Goal: Task Accomplishment & Management: Complete application form

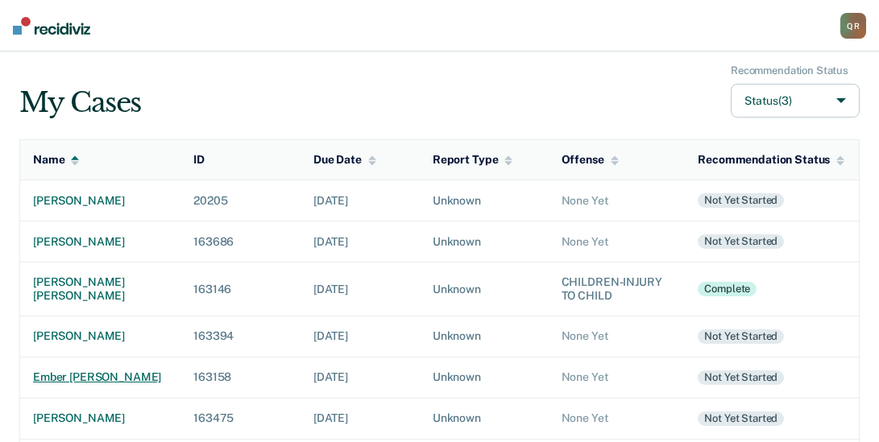
click at [72, 384] on div "ember [PERSON_NAME]" at bounding box center [100, 378] width 135 height 14
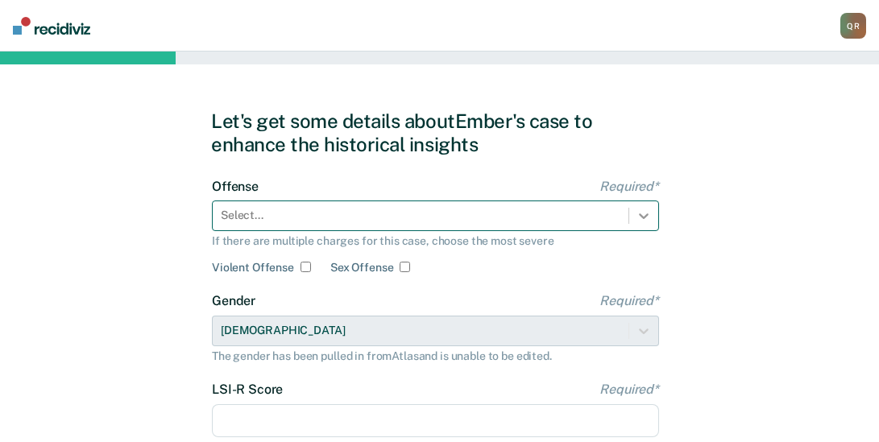
click at [644, 218] on div "Select..." at bounding box center [435, 216] width 447 height 31
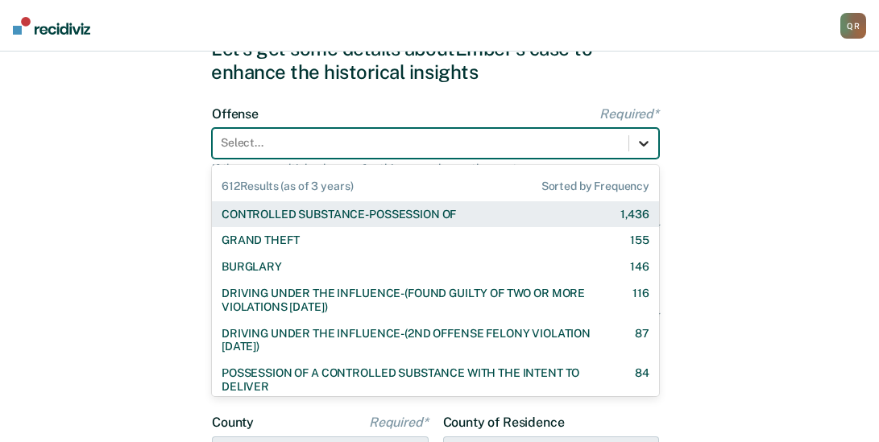
scroll to position [77, 0]
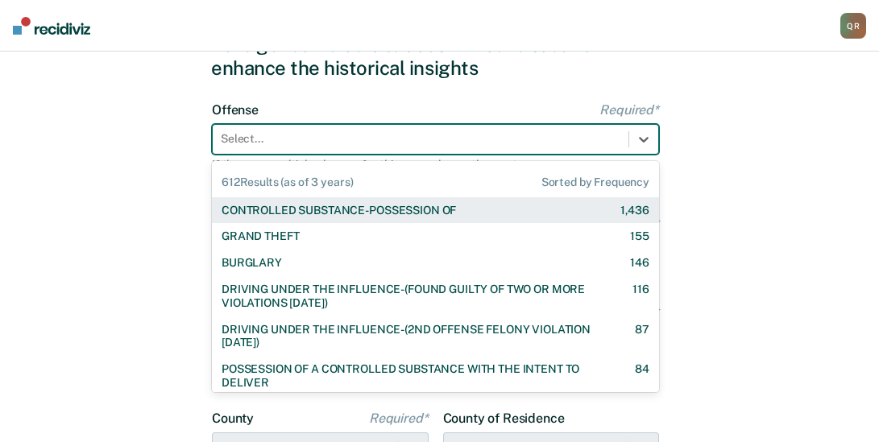
click at [537, 213] on div "CONTROLLED SUBSTANCE-POSSESSION OF 1,436" at bounding box center [435, 211] width 428 height 14
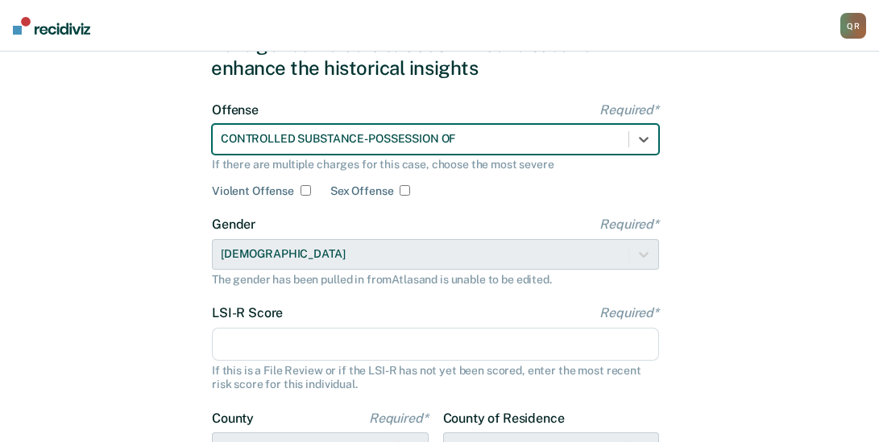
click at [292, 345] on input "LSI-R Score Required*" at bounding box center [435, 345] width 447 height 34
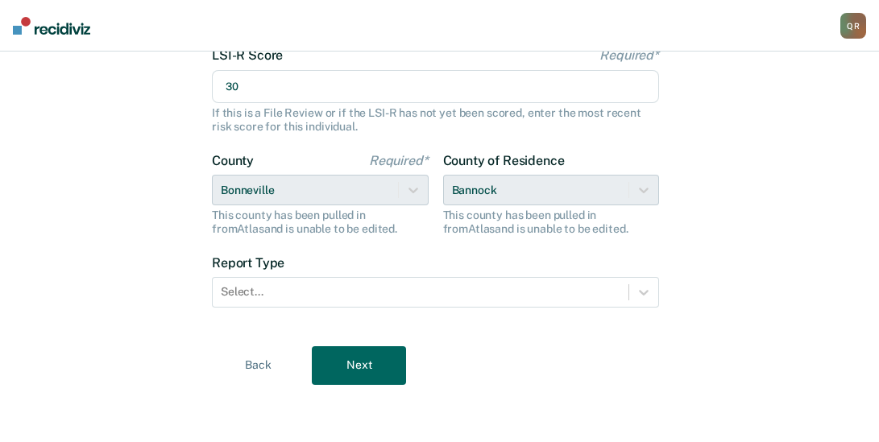
scroll to position [335, 0]
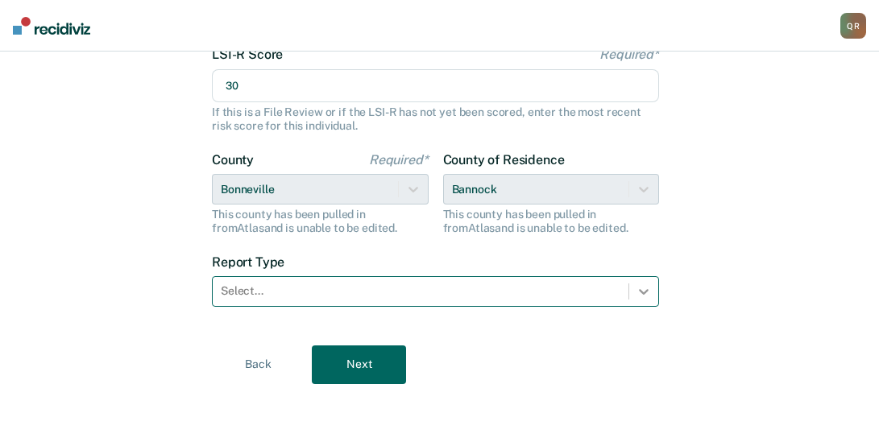
type input "30"
click at [652, 291] on div at bounding box center [643, 291] width 29 height 29
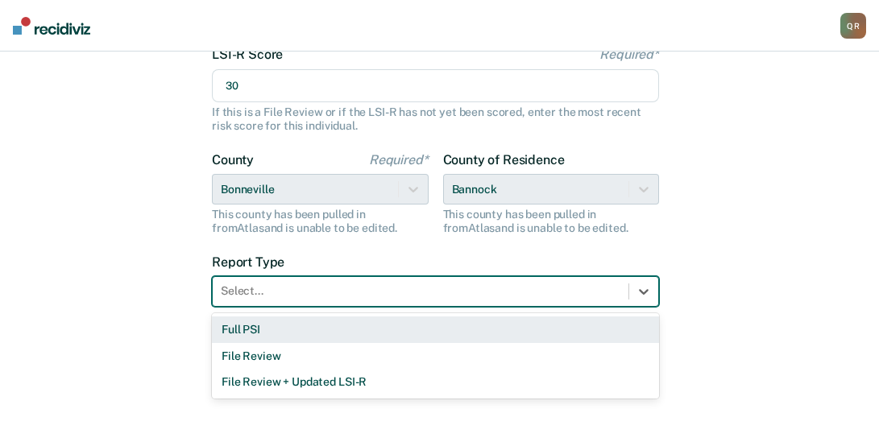
click at [257, 327] on div "Full PSI" at bounding box center [435, 330] width 447 height 27
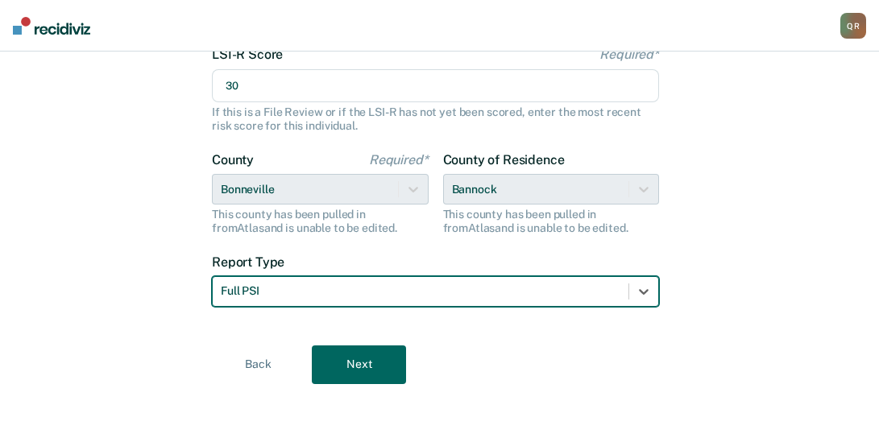
click at [369, 367] on button "Next" at bounding box center [359, 365] width 94 height 39
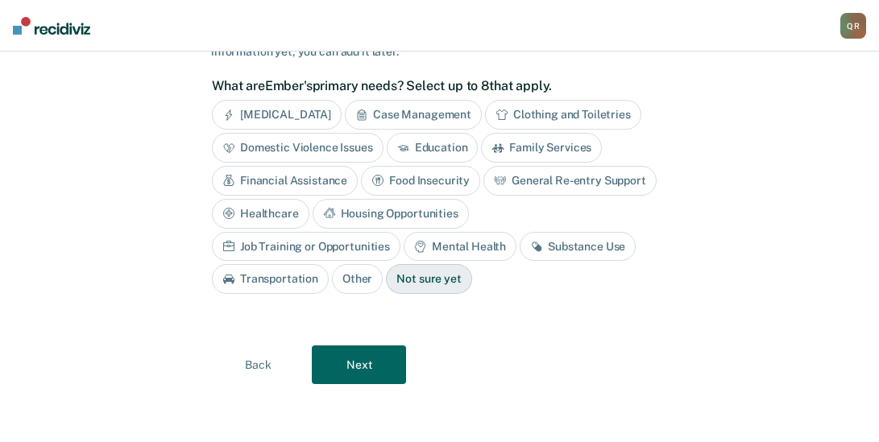
scroll to position [134, 0]
click at [410, 110] on div "Case Management" at bounding box center [413, 115] width 137 height 30
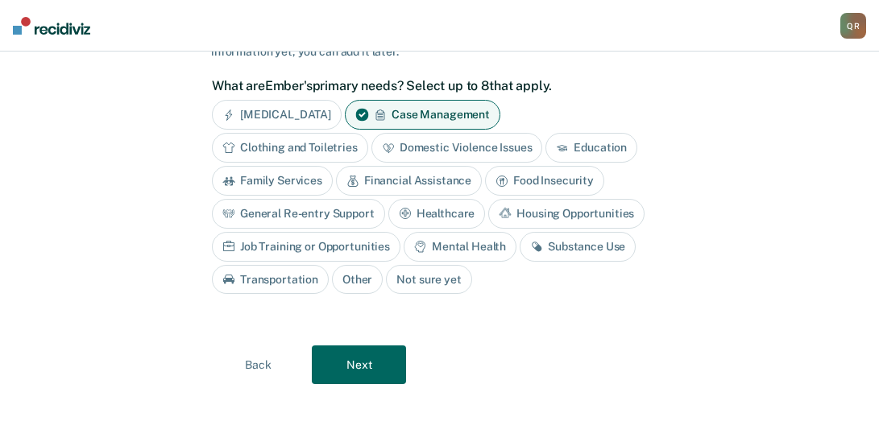
click at [435, 177] on div "Financial Assistance" at bounding box center [409, 181] width 146 height 30
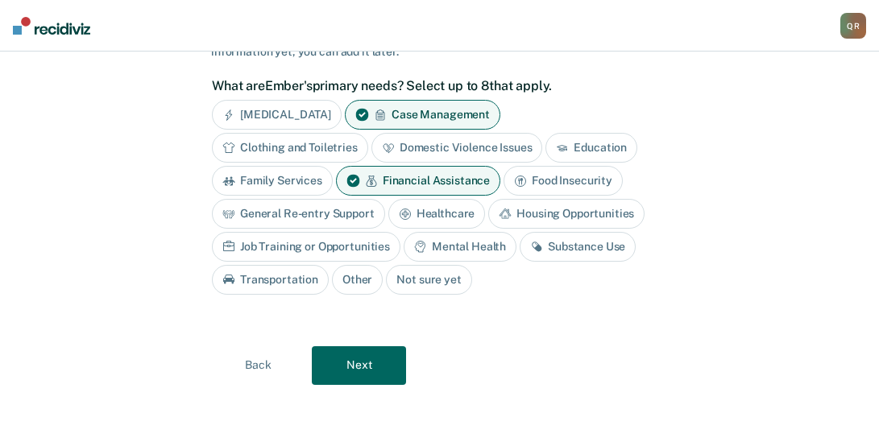
click at [596, 208] on div "Housing Opportunities" at bounding box center [566, 214] width 156 height 30
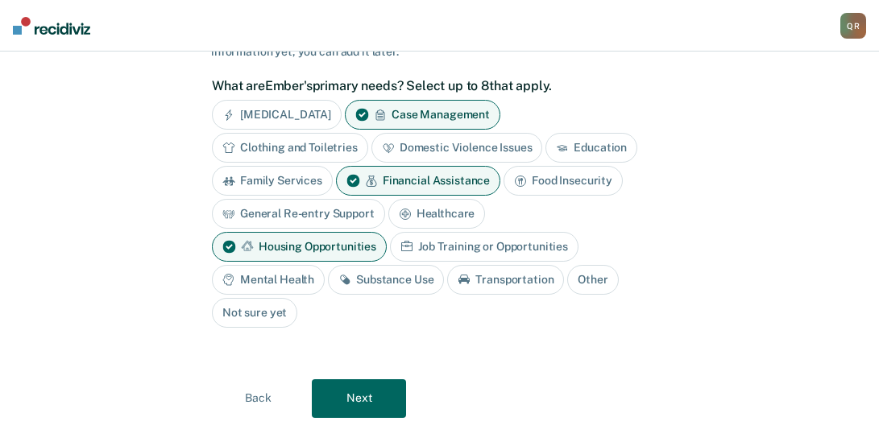
click at [368, 279] on div "Substance Use" at bounding box center [386, 280] width 116 height 30
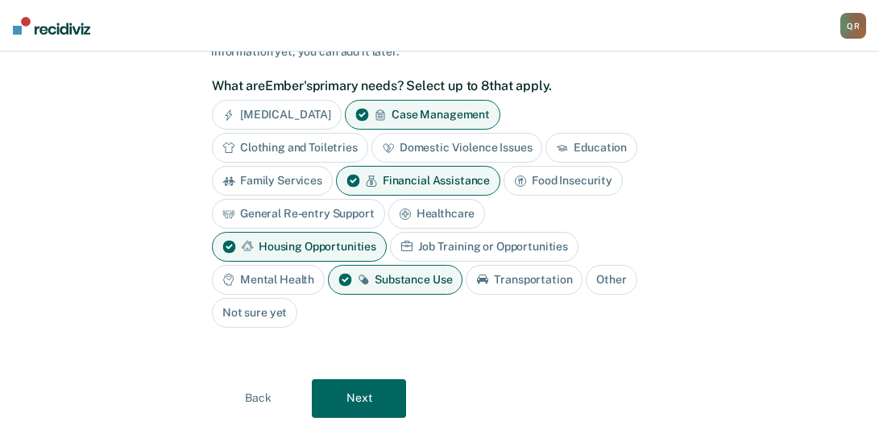
click at [508, 284] on div "Transportation" at bounding box center [524, 280] width 117 height 30
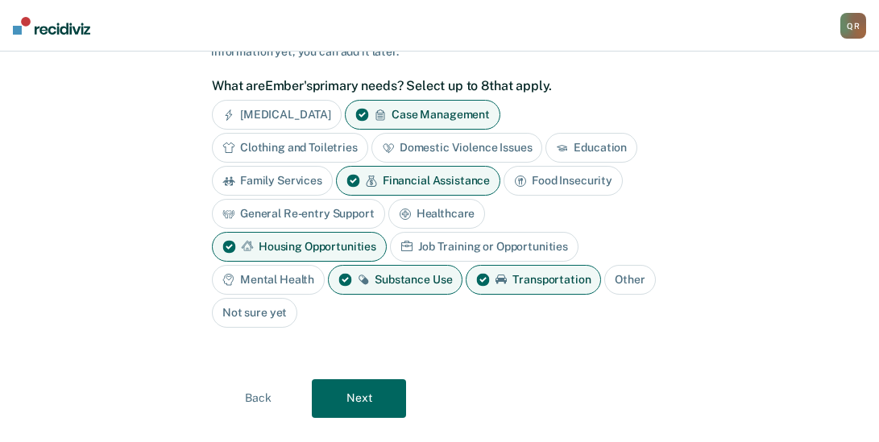
click at [377, 396] on button "Next" at bounding box center [359, 398] width 94 height 39
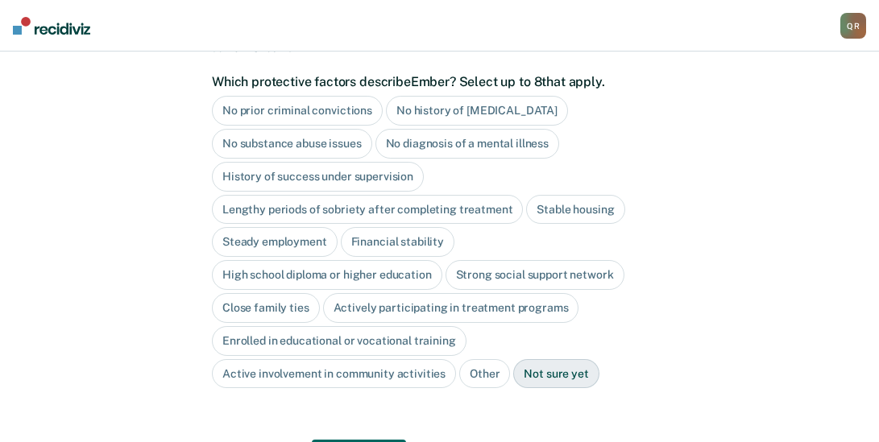
scroll to position [135, 0]
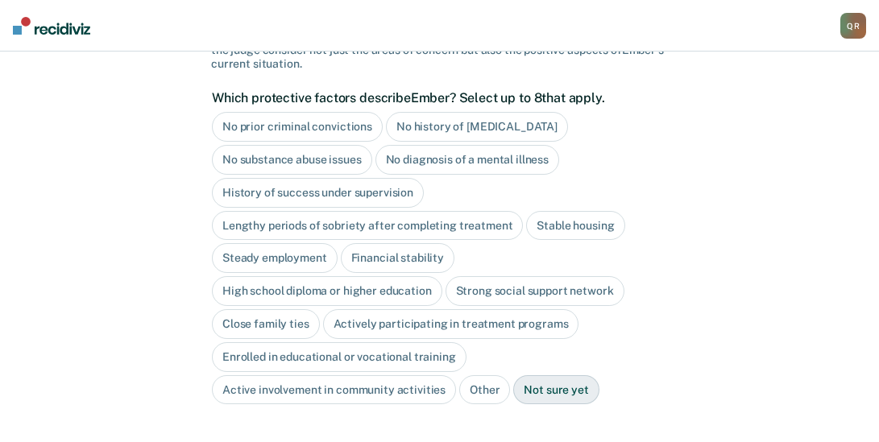
click at [455, 160] on div "No diagnosis of a mental illness" at bounding box center [467, 160] width 184 height 30
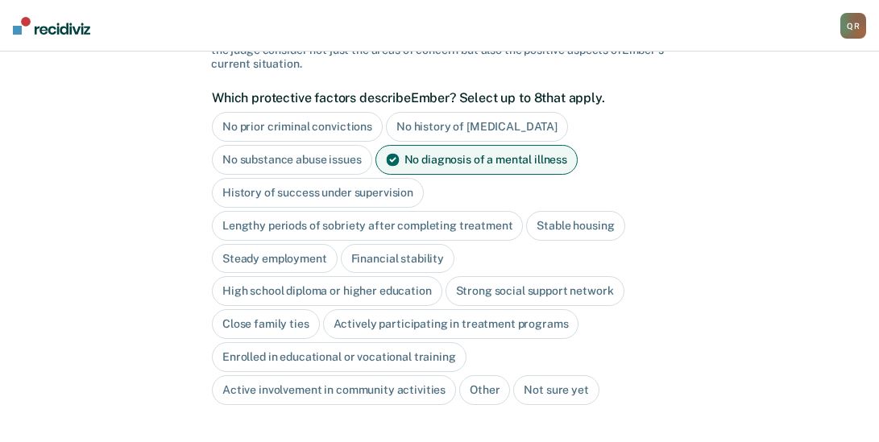
click at [300, 288] on div "High school diploma or higher education" at bounding box center [327, 291] width 230 height 30
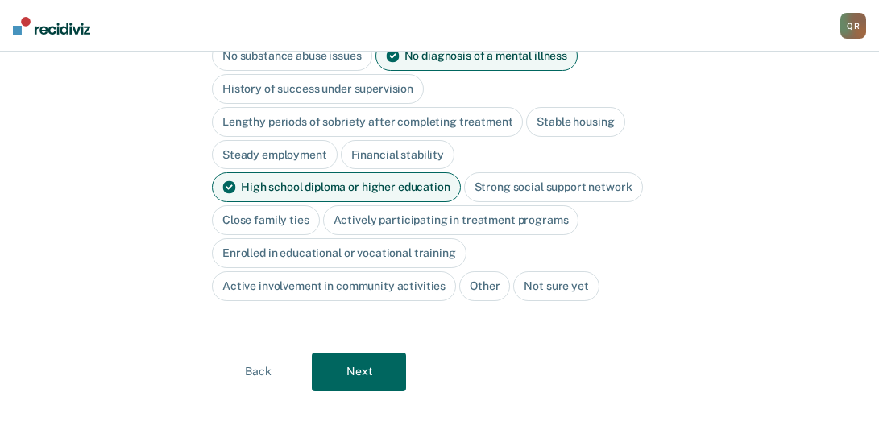
scroll to position [246, 0]
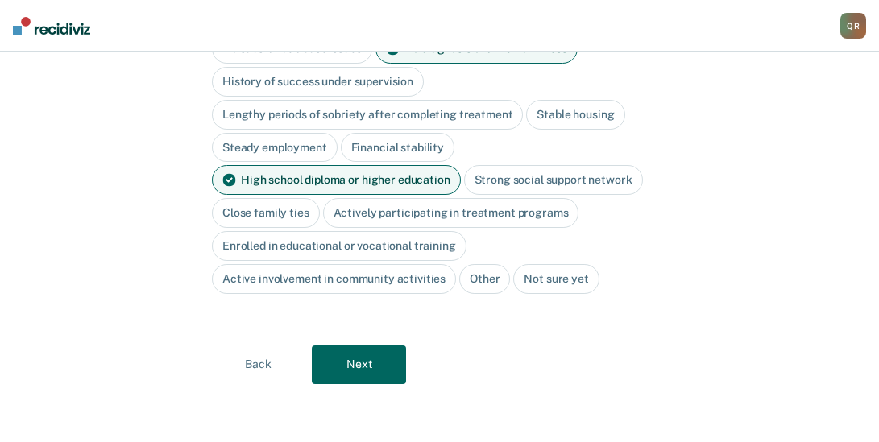
click at [358, 361] on button "Next" at bounding box center [359, 365] width 94 height 39
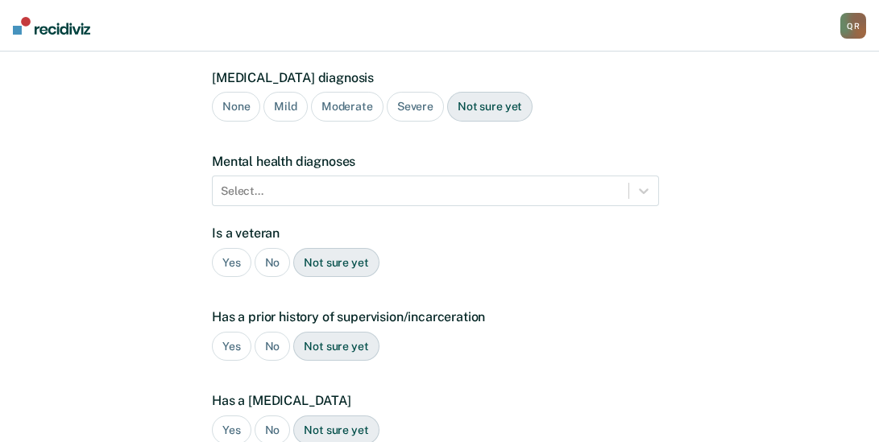
scroll to position [165, 0]
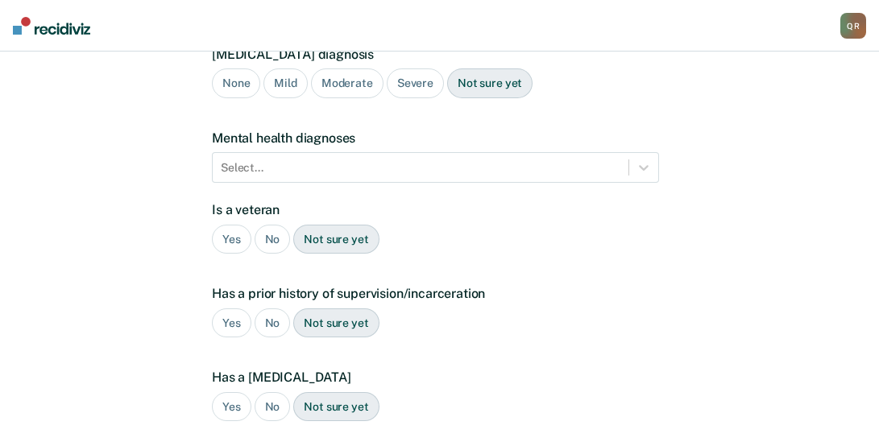
click at [492, 87] on div "Not sure yet" at bounding box center [489, 83] width 85 height 30
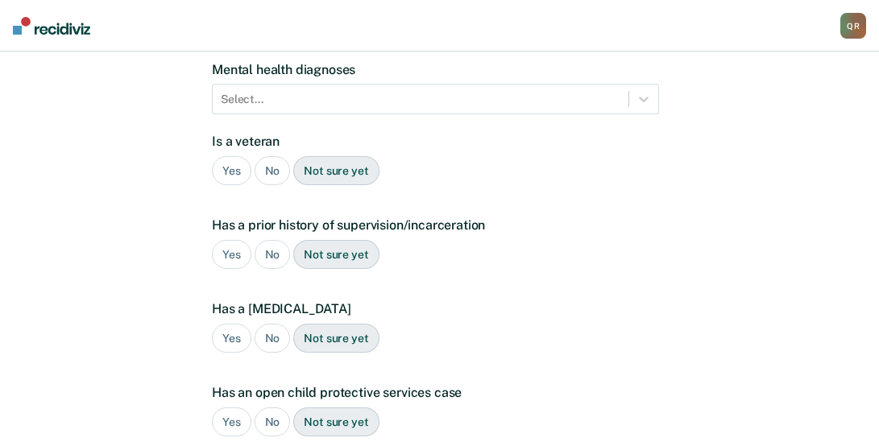
scroll to position [242, 0]
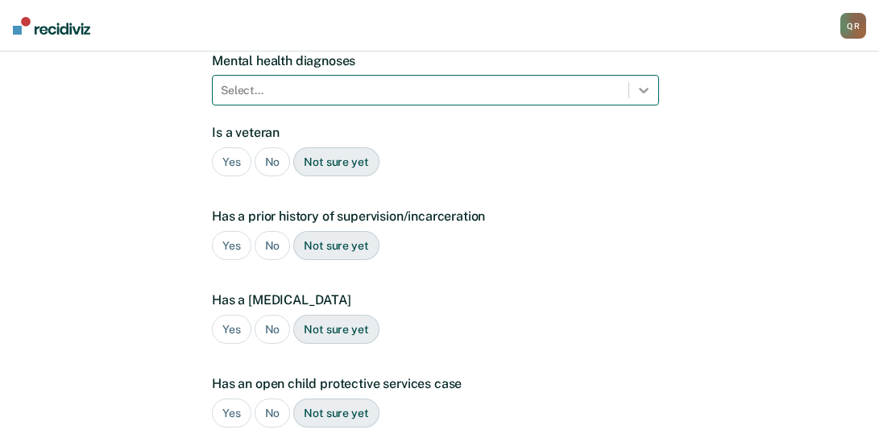
drag, startPoint x: 652, startPoint y: 88, endPoint x: 642, endPoint y: 91, distance: 10.2
click at [651, 89] on div at bounding box center [643, 90] width 29 height 29
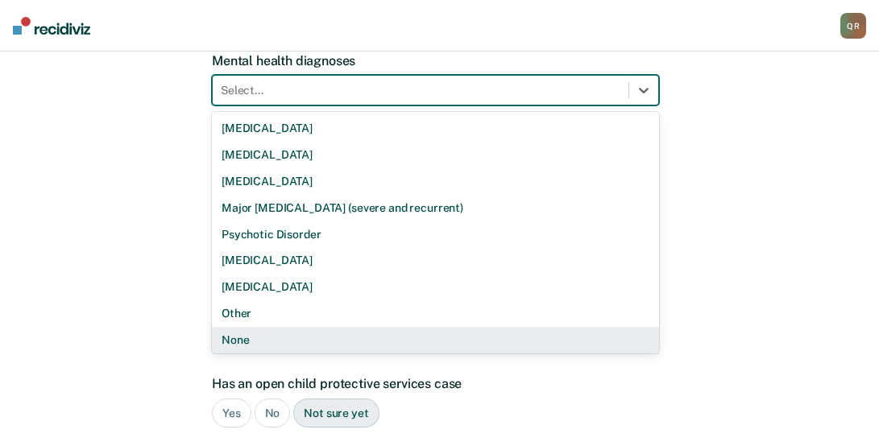
click at [256, 340] on div "None" at bounding box center [435, 340] width 447 height 27
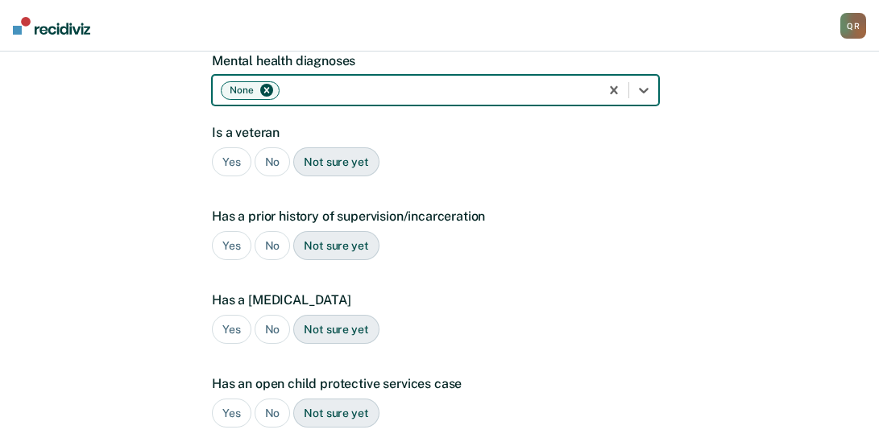
click at [275, 164] on div "No" at bounding box center [273, 162] width 36 height 30
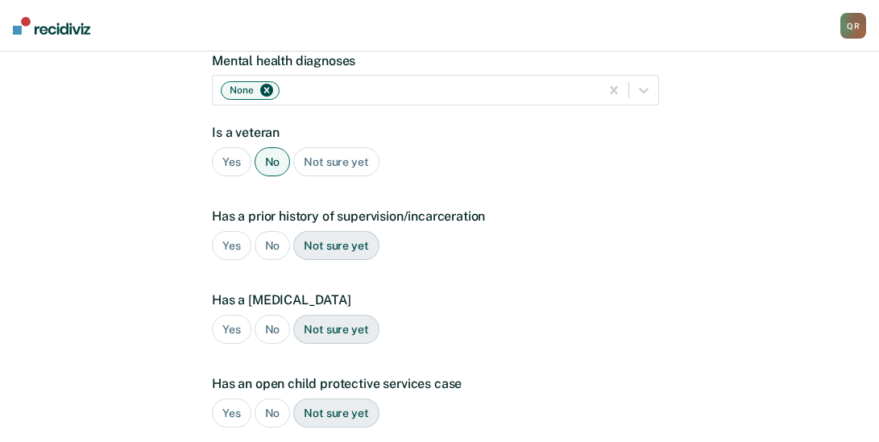
click at [227, 246] on div "Yes" at bounding box center [231, 246] width 39 height 30
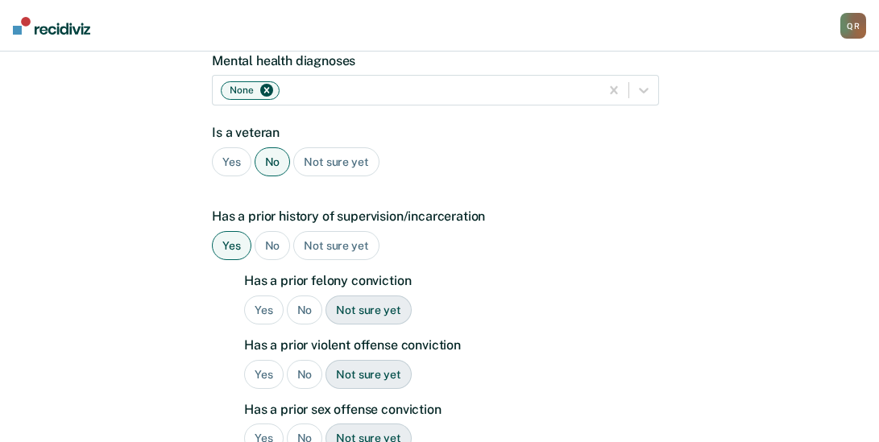
click at [300, 310] on div "No" at bounding box center [305, 311] width 36 height 30
click at [305, 369] on div "No" at bounding box center [305, 375] width 36 height 30
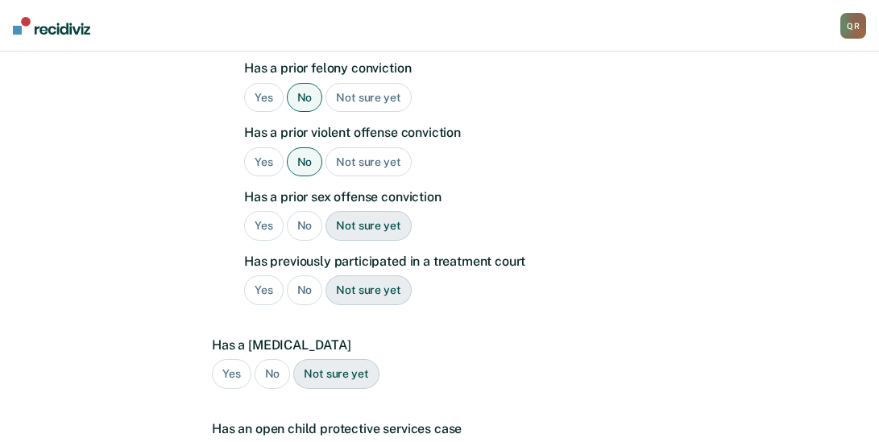
scroll to position [469, 0]
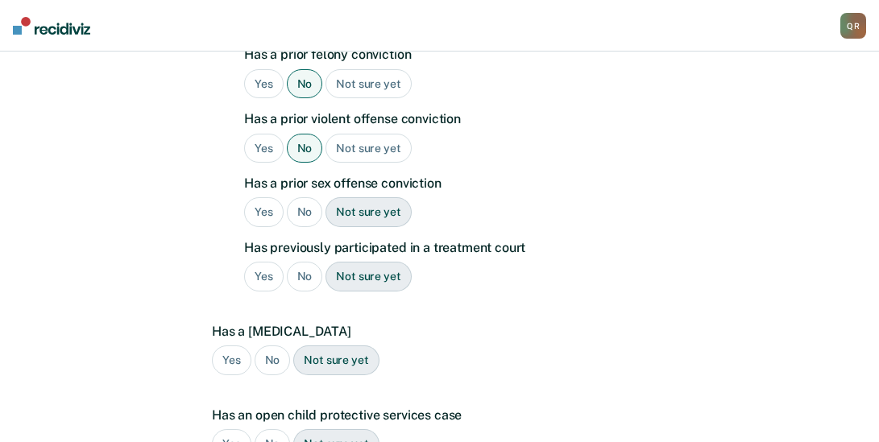
click at [305, 209] on div "No" at bounding box center [305, 212] width 36 height 30
click at [302, 273] on div "No" at bounding box center [305, 277] width 36 height 30
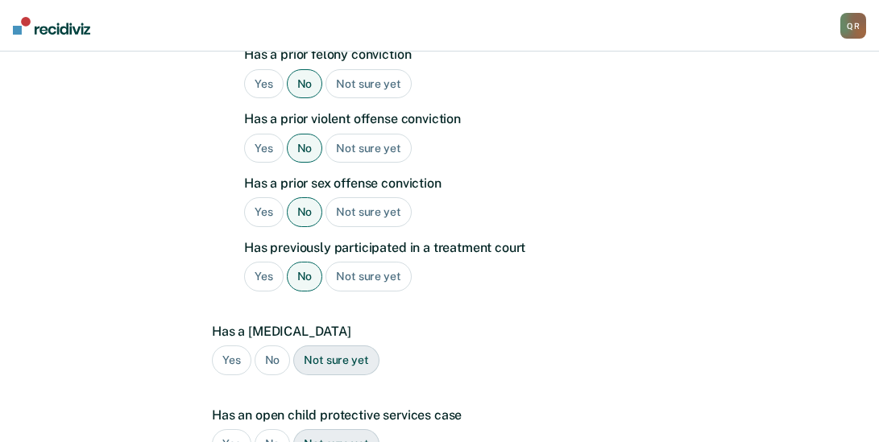
click at [272, 351] on div "No" at bounding box center [273, 361] width 36 height 30
drag, startPoint x: 874, startPoint y: 238, endPoint x: 880, endPoint y: 243, distance: 8.6
click at [876, 241] on div "A few more details to determine if Ember meets eligibility for community opport…" at bounding box center [439, 137] width 879 height 1108
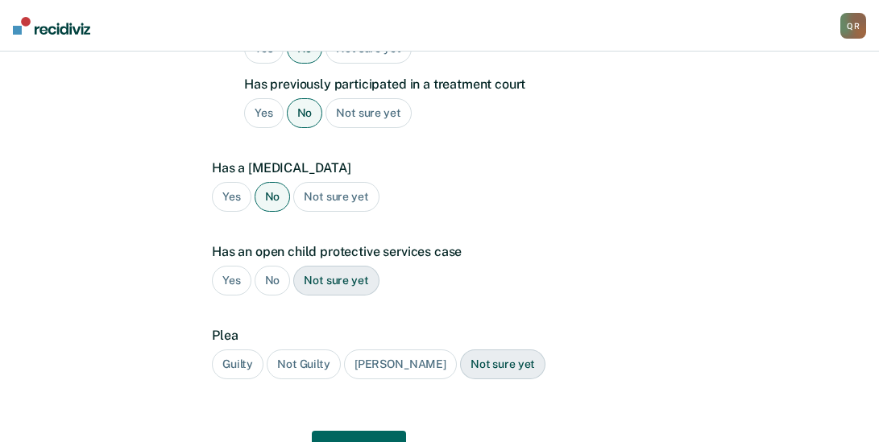
scroll to position [718, 0]
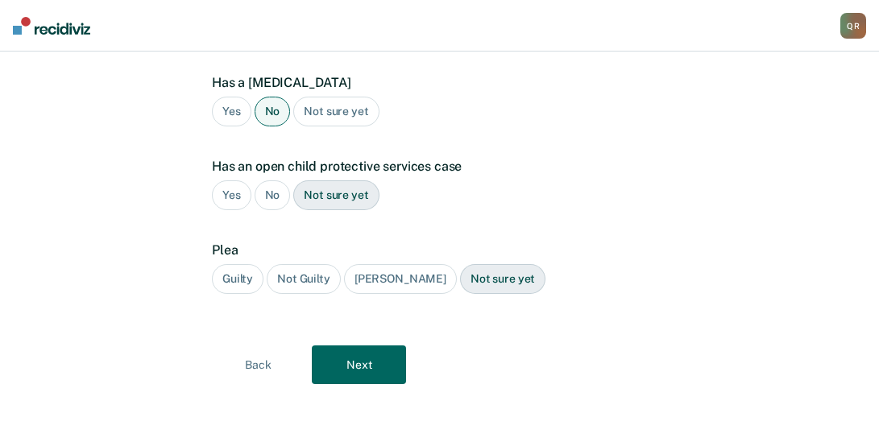
click at [273, 187] on div "No" at bounding box center [273, 195] width 36 height 30
click at [239, 282] on div "Guilty" at bounding box center [238, 279] width 52 height 30
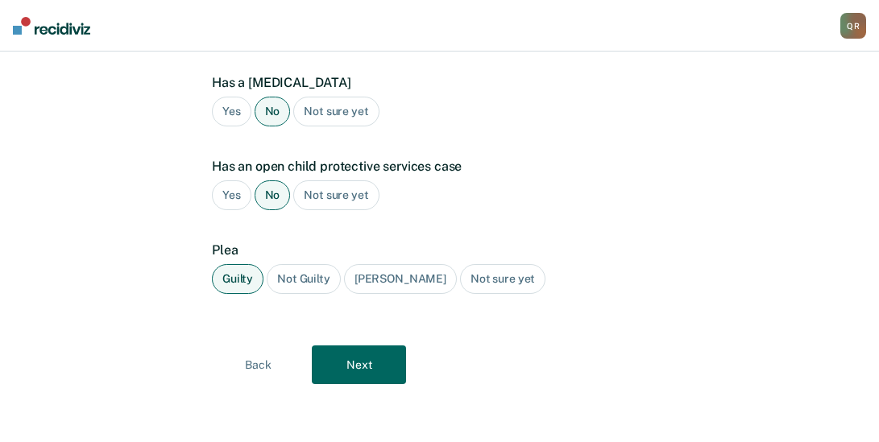
click at [395, 364] on button "Next" at bounding box center [359, 365] width 94 height 39
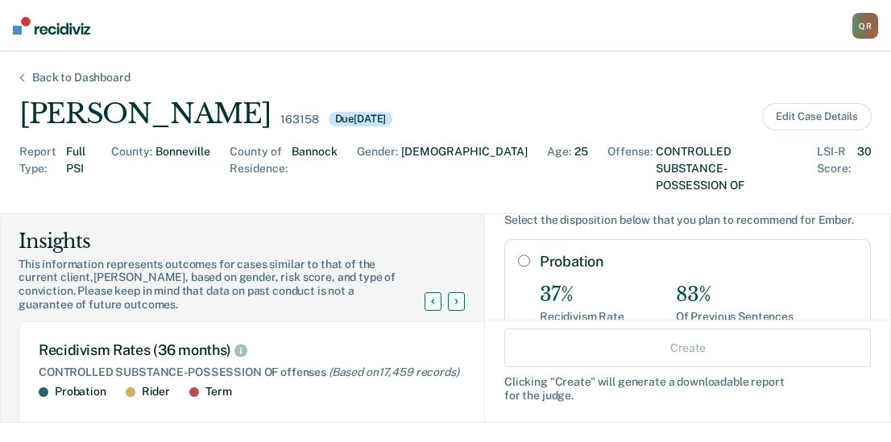
scroll to position [56, 0]
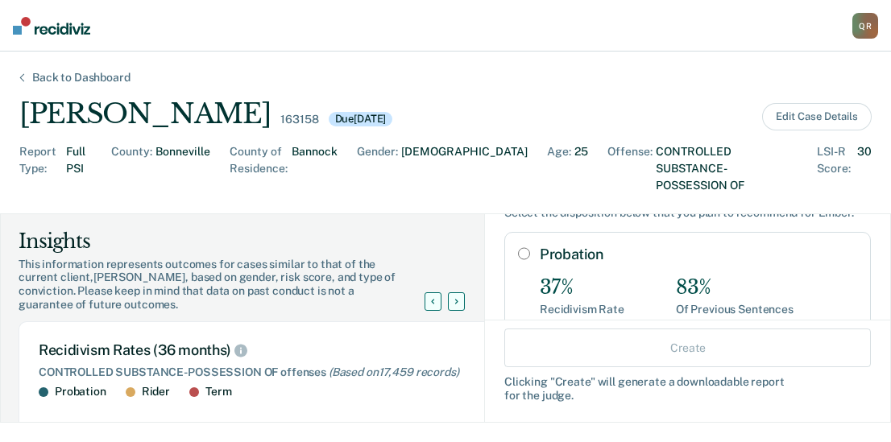
click at [518, 247] on input "Probation" at bounding box center [524, 253] width 12 height 13
radio input "true"
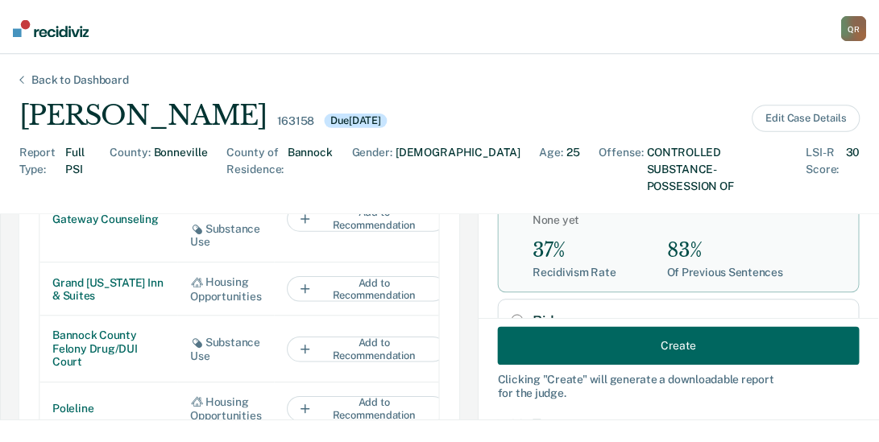
scroll to position [1158, 0]
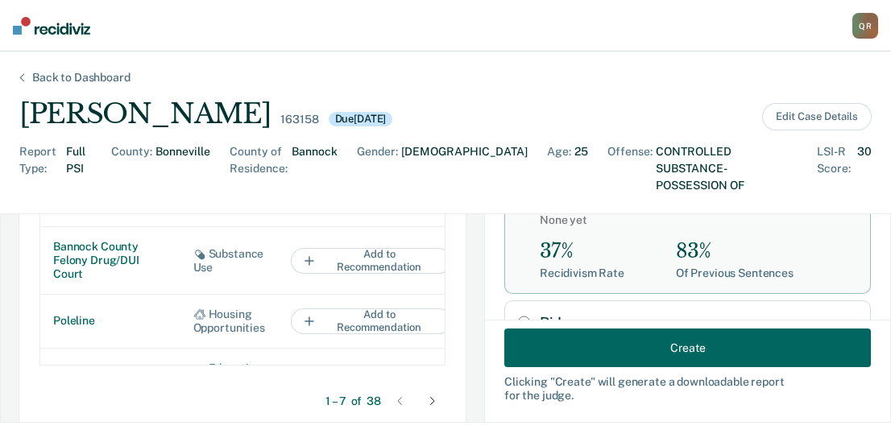
click at [661, 343] on button "Create" at bounding box center [687, 348] width 366 height 39
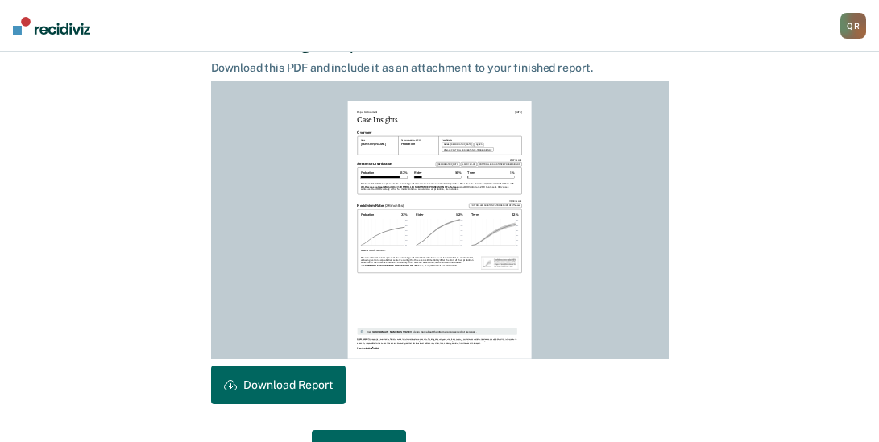
scroll to position [462, 0]
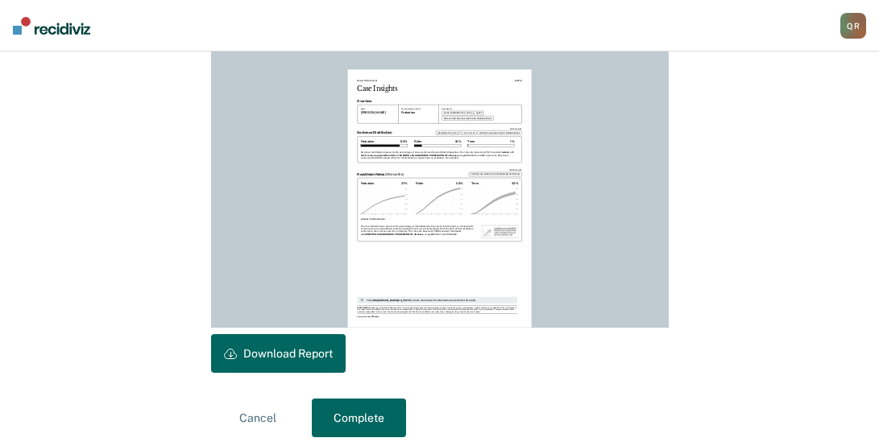
click at [279, 340] on button "Download Report" at bounding box center [278, 353] width 135 height 39
click at [348, 418] on button "Complete" at bounding box center [359, 418] width 94 height 39
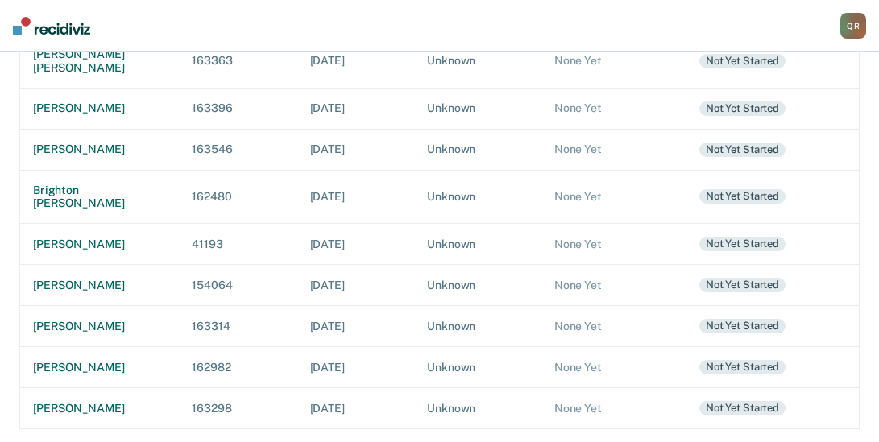
scroll to position [569, 0]
click at [749, 189] on div "Not yet started" at bounding box center [742, 196] width 86 height 14
click at [748, 189] on div "Not yet started" at bounding box center [742, 196] width 86 height 14
click at [56, 184] on div "brighton [PERSON_NAME]" at bounding box center [99, 197] width 133 height 27
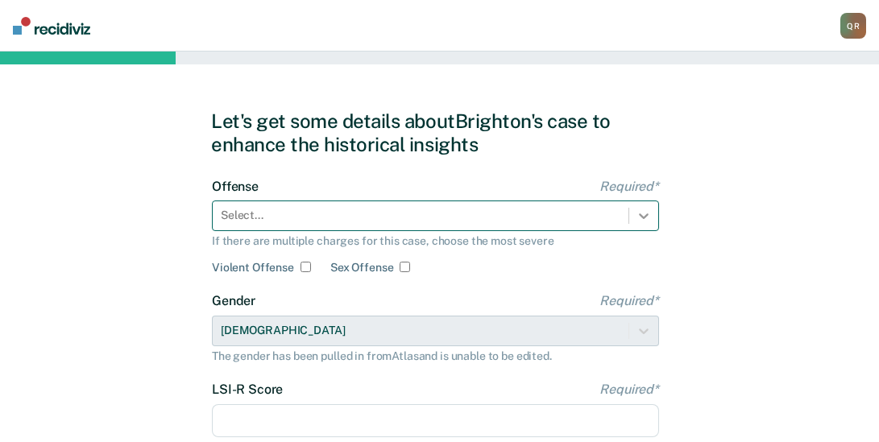
click at [644, 209] on icon at bounding box center [644, 216] width 16 height 16
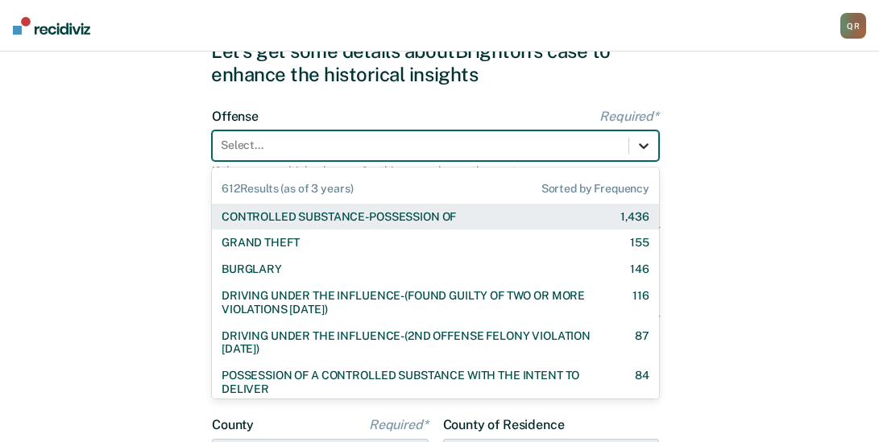
scroll to position [77, 0]
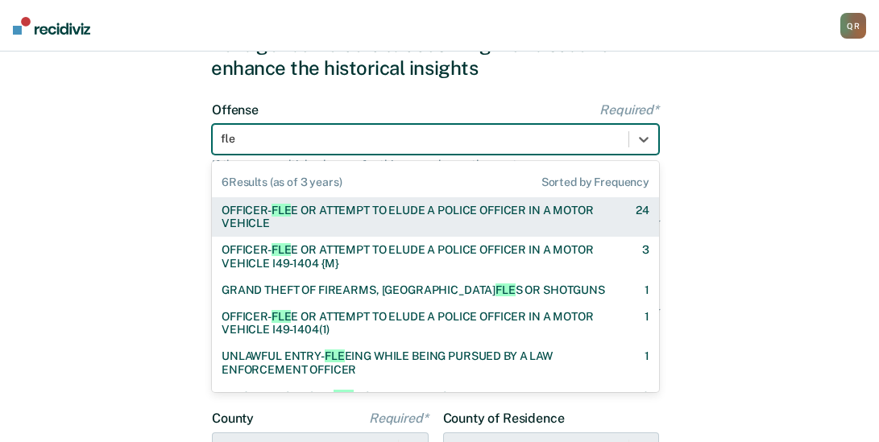
type input "flee"
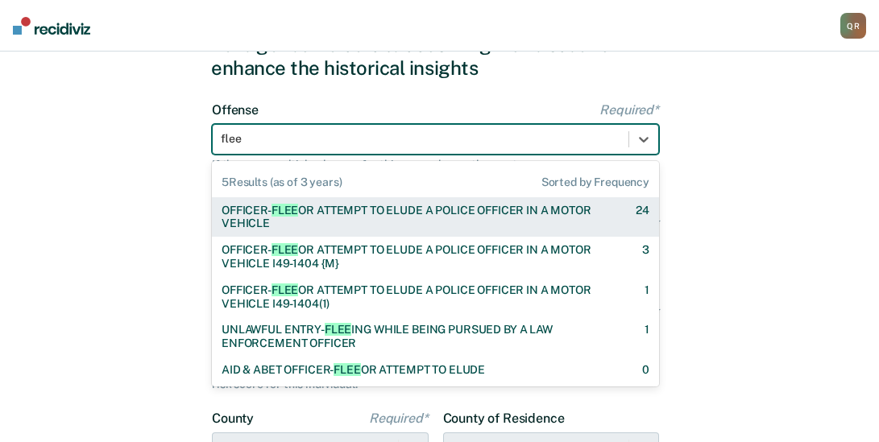
click at [445, 215] on div "OFFICER- FLEE OR ATTEMPT TO ELUDE A POLICE OFFICER IN A MOTOR VEHICLE" at bounding box center [414, 217] width 386 height 27
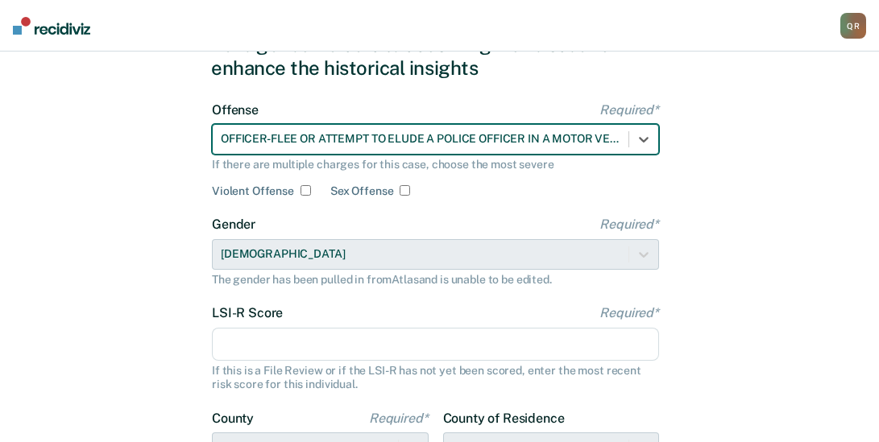
click at [309, 345] on input "LSI-R Score Required*" at bounding box center [435, 345] width 447 height 34
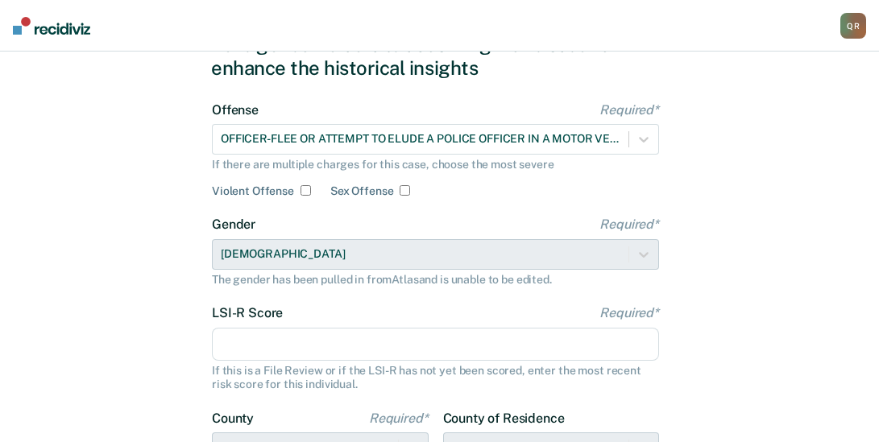
click at [252, 342] on input "LSI-R Score Required*" at bounding box center [435, 345] width 447 height 34
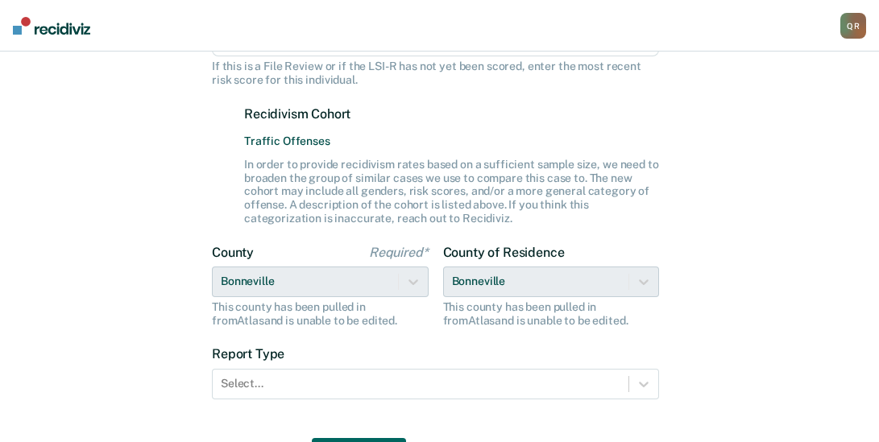
scroll to position [384, 0]
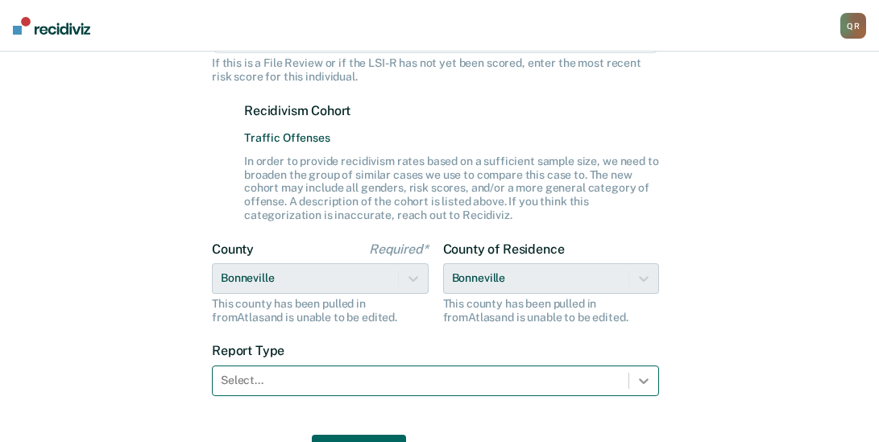
type input "24"
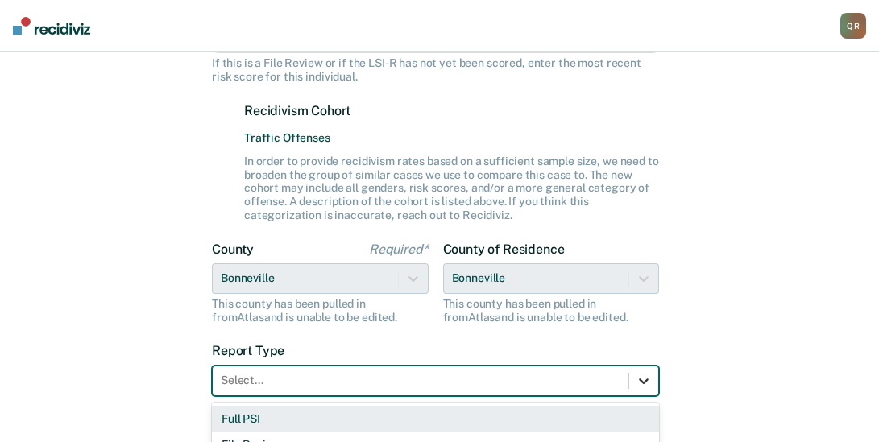
scroll to position [437, 0]
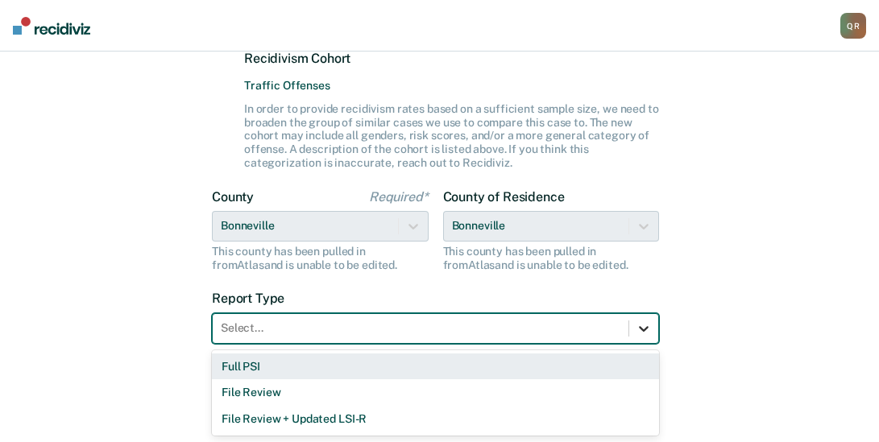
click at [650, 344] on div "3 results available. Use Up and Down to choose options, press Enter to select t…" at bounding box center [435, 328] width 447 height 31
click at [251, 364] on div "Full PSI" at bounding box center [435, 367] width 447 height 27
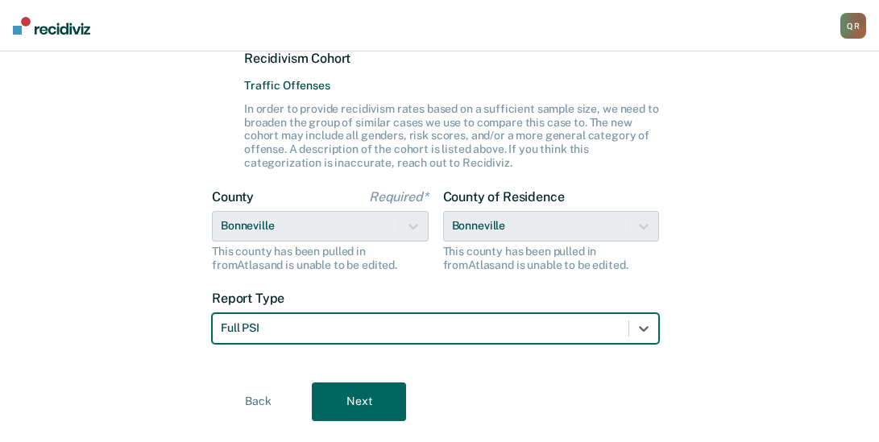
click at [377, 403] on button "Next" at bounding box center [359, 402] width 94 height 39
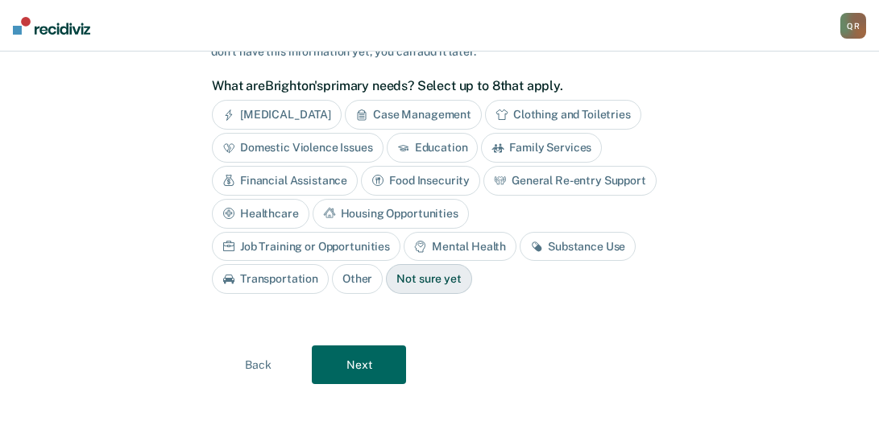
scroll to position [97, 0]
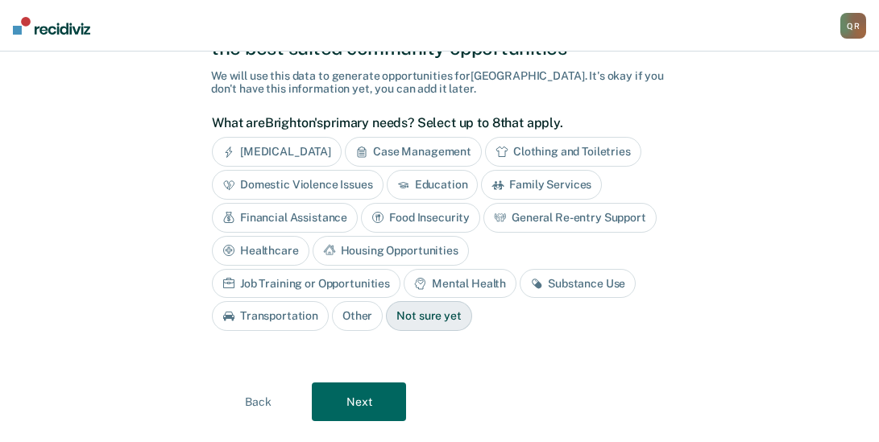
click at [459, 146] on div "Case Management" at bounding box center [413, 152] width 137 height 30
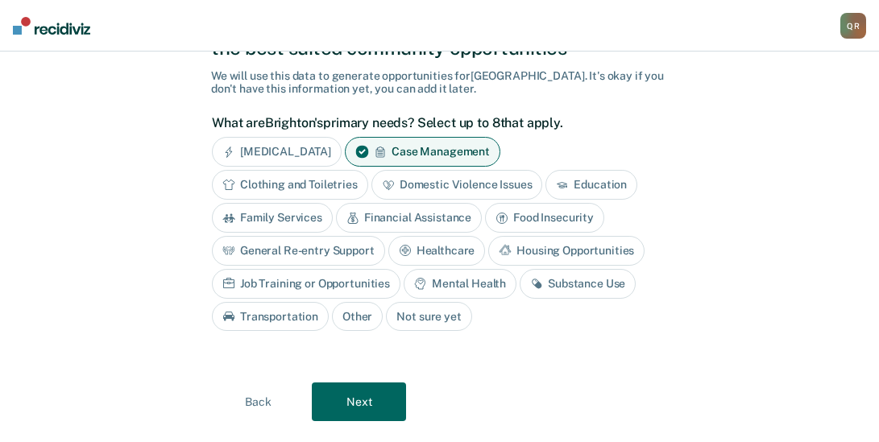
click at [456, 283] on div "Mental Health" at bounding box center [460, 284] width 113 height 30
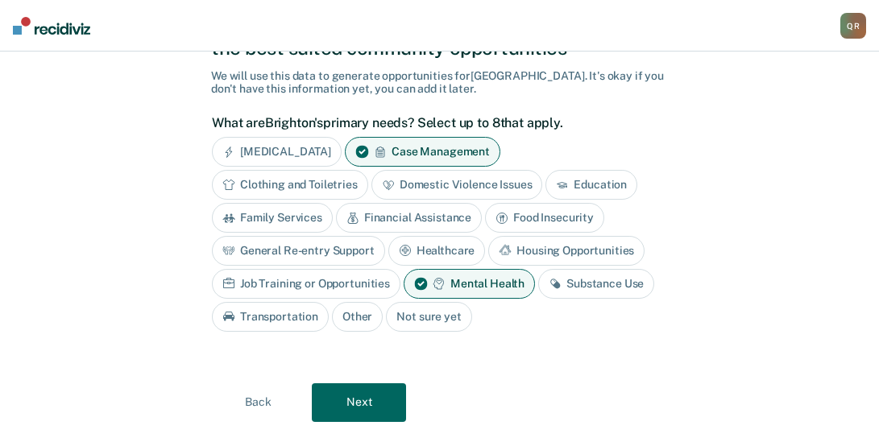
click at [603, 288] on div "Substance Use" at bounding box center [596, 284] width 116 height 30
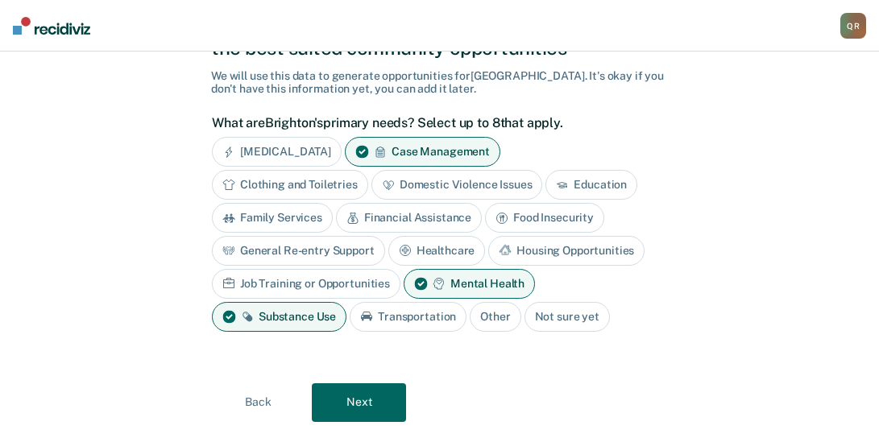
click at [384, 403] on button "Next" at bounding box center [359, 402] width 94 height 39
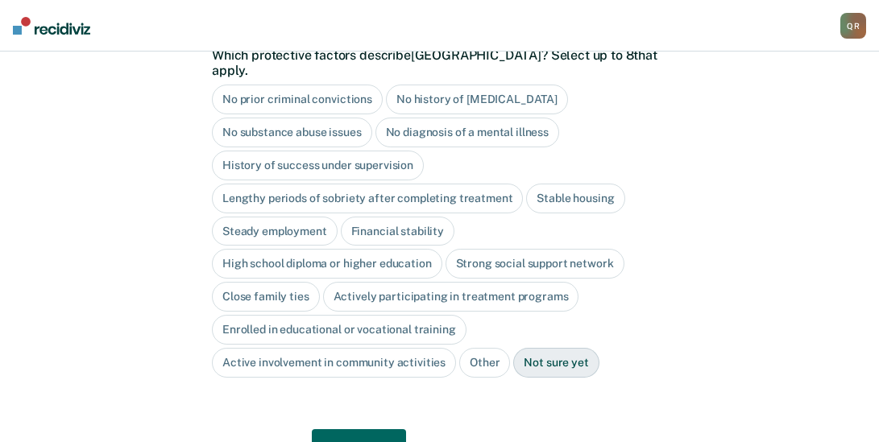
scroll to position [180, 0]
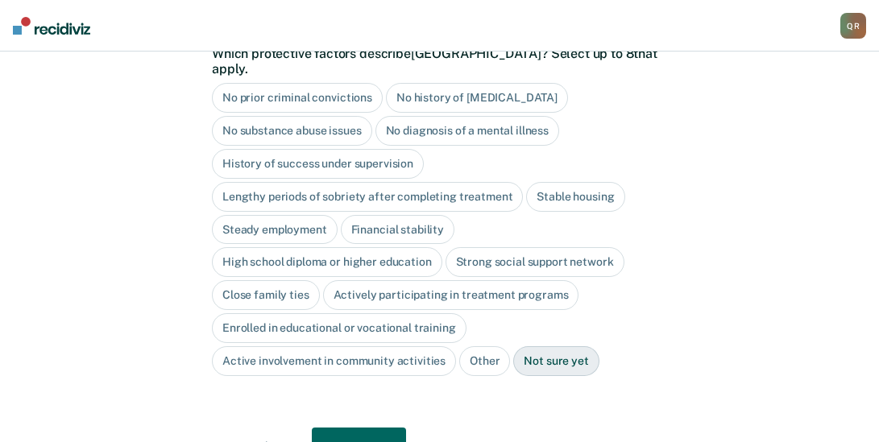
click at [264, 215] on div "Steady employment" at bounding box center [275, 230] width 126 height 30
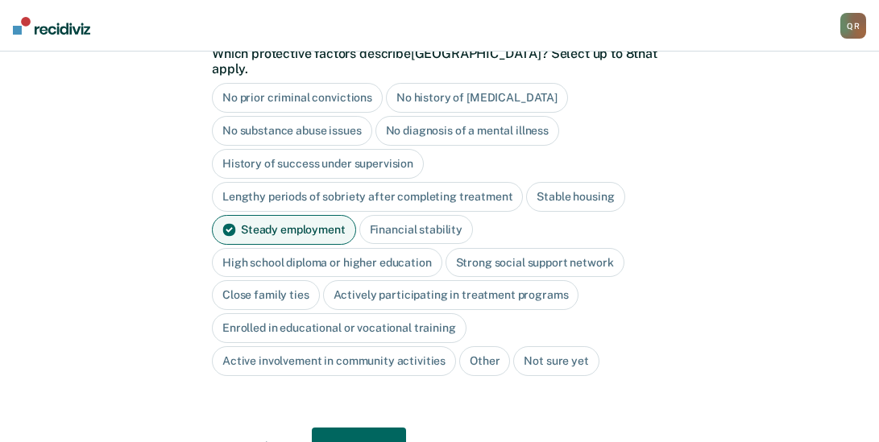
click at [231, 280] on div "Close family ties" at bounding box center [266, 295] width 108 height 30
click at [360, 347] on div "Active involvement in community activities" at bounding box center [334, 361] width 244 height 30
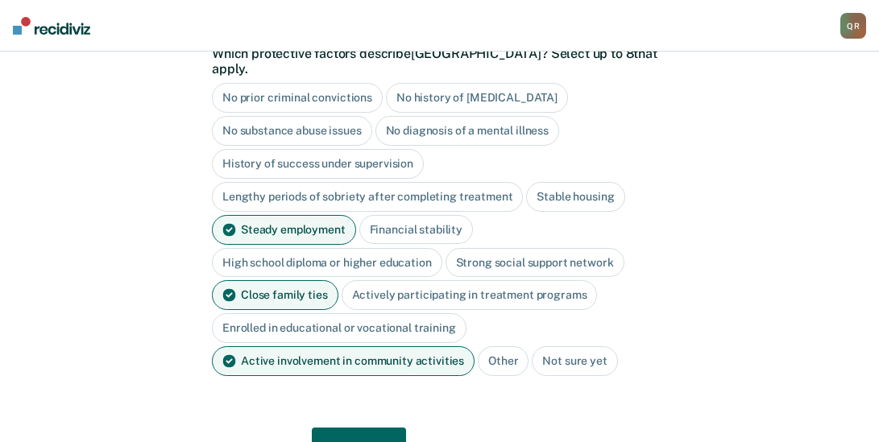
click at [370, 430] on button "Next" at bounding box center [359, 447] width 94 height 39
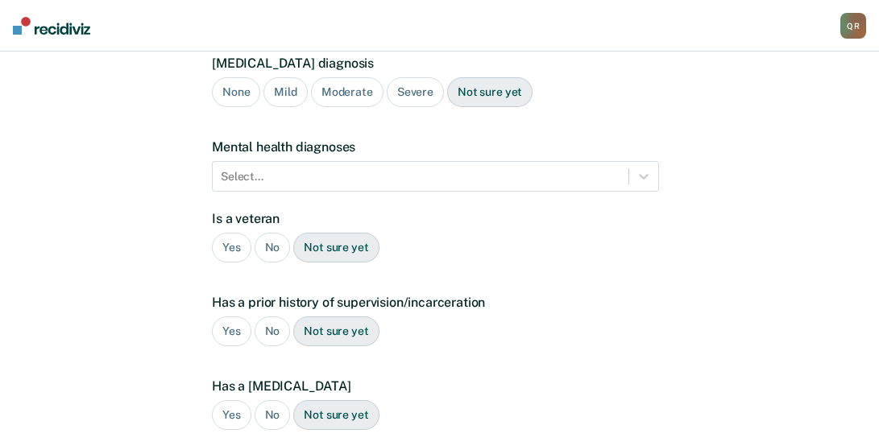
scroll to position [393, 0]
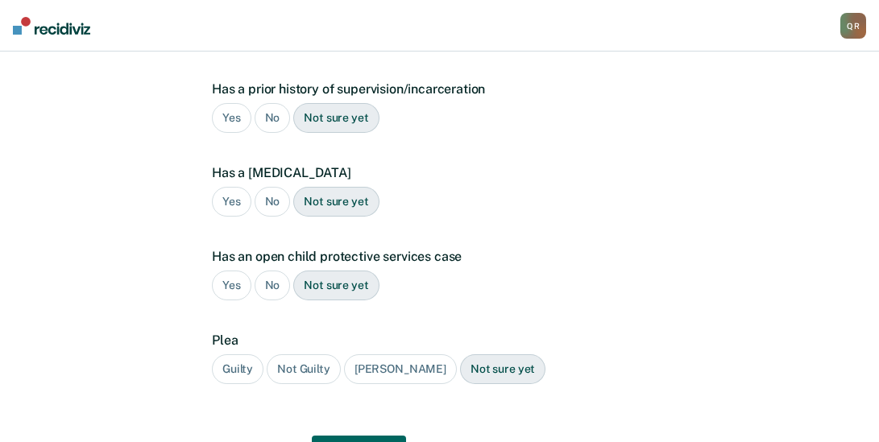
click at [223, 103] on div "Yes" at bounding box center [231, 118] width 39 height 30
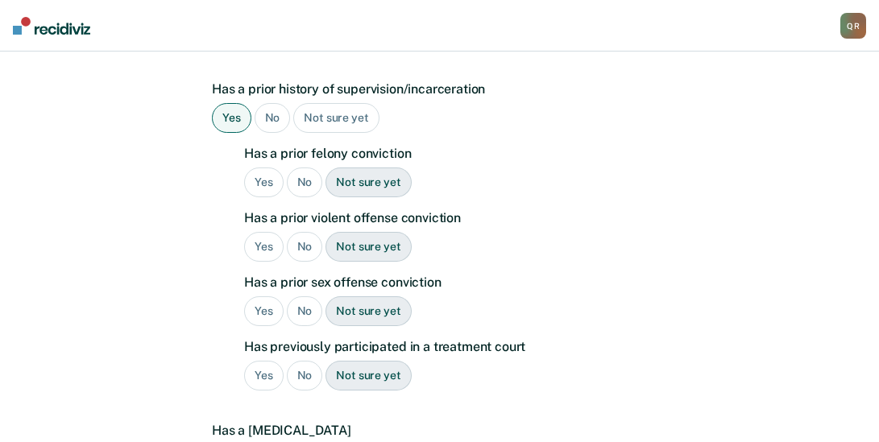
click at [299, 168] on div "No" at bounding box center [305, 183] width 36 height 30
click at [299, 232] on div "No" at bounding box center [305, 247] width 36 height 30
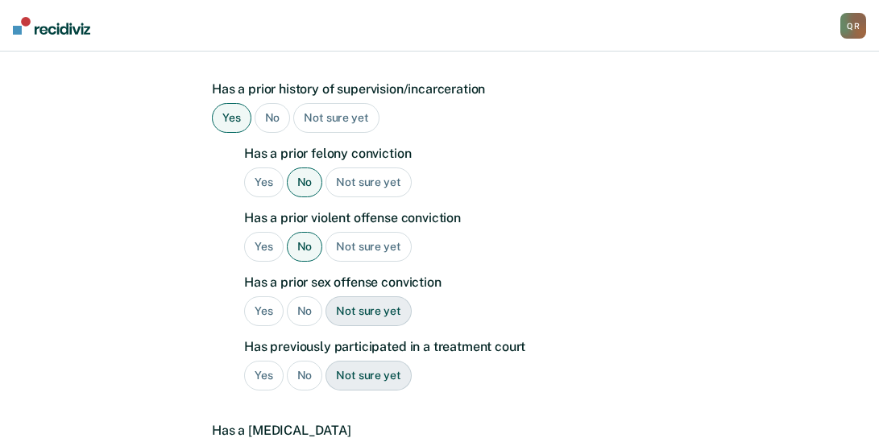
click at [304, 296] on div "No" at bounding box center [305, 311] width 36 height 30
click at [263, 361] on div "Yes" at bounding box center [263, 376] width 39 height 30
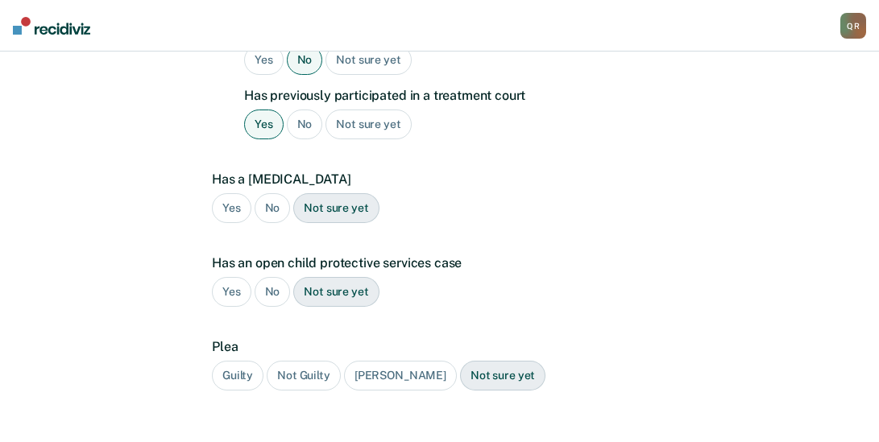
scroll to position [651, 0]
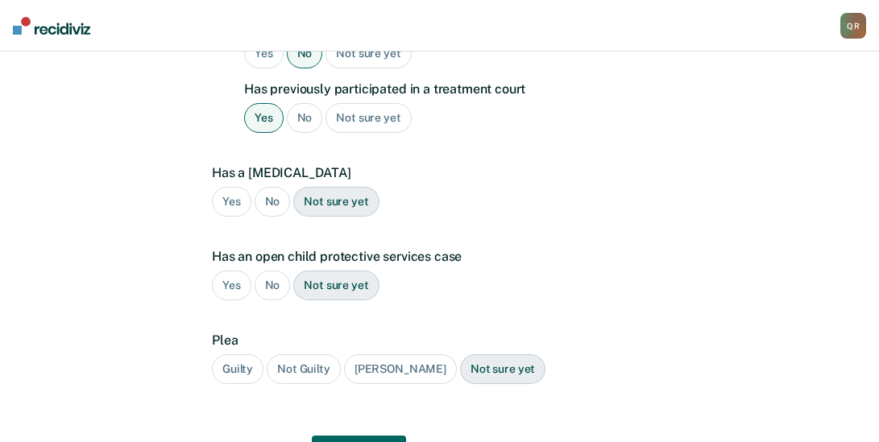
click at [272, 187] on div "No" at bounding box center [273, 202] width 36 height 30
click at [273, 271] on div "No" at bounding box center [273, 286] width 36 height 30
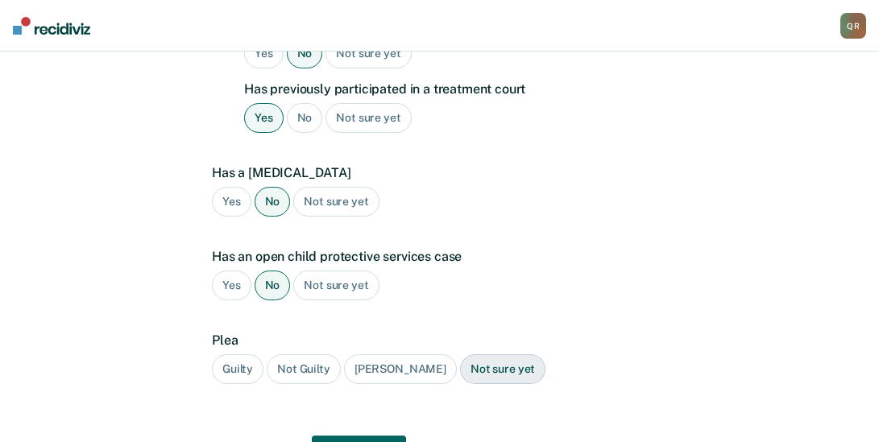
click at [230, 354] on div "Guilty" at bounding box center [238, 369] width 52 height 30
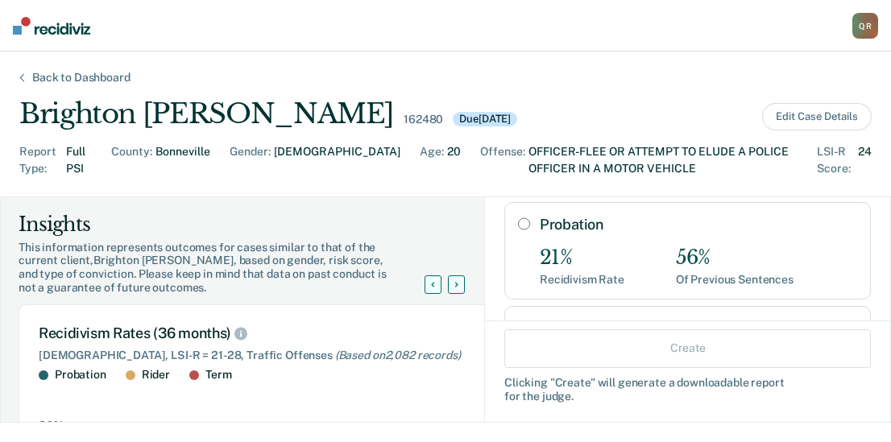
scroll to position [81, 0]
click at [518, 226] on input "Probation" at bounding box center [524, 226] width 12 height 13
radio input "true"
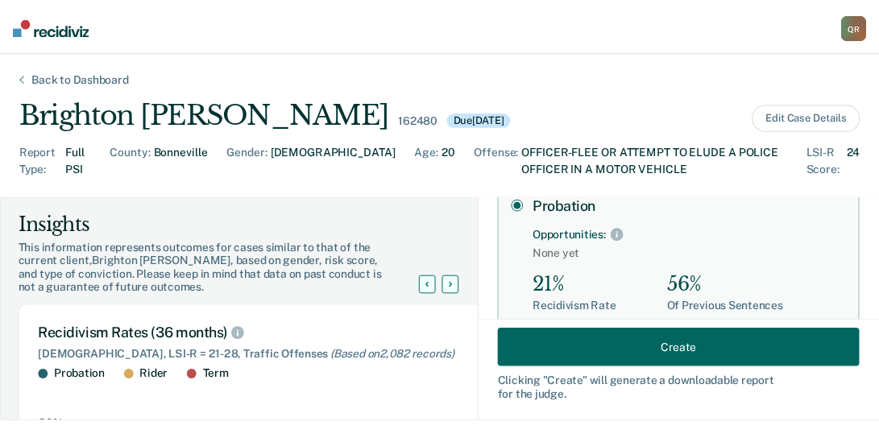
scroll to position [105, 0]
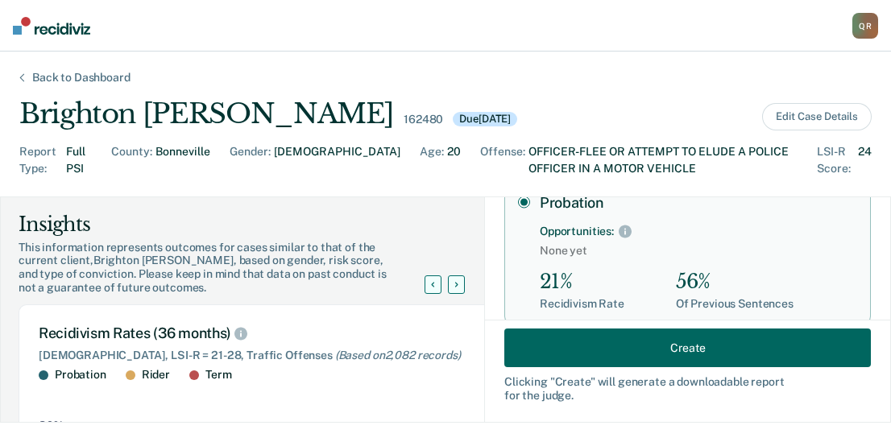
click at [710, 348] on button "Create" at bounding box center [687, 348] width 366 height 39
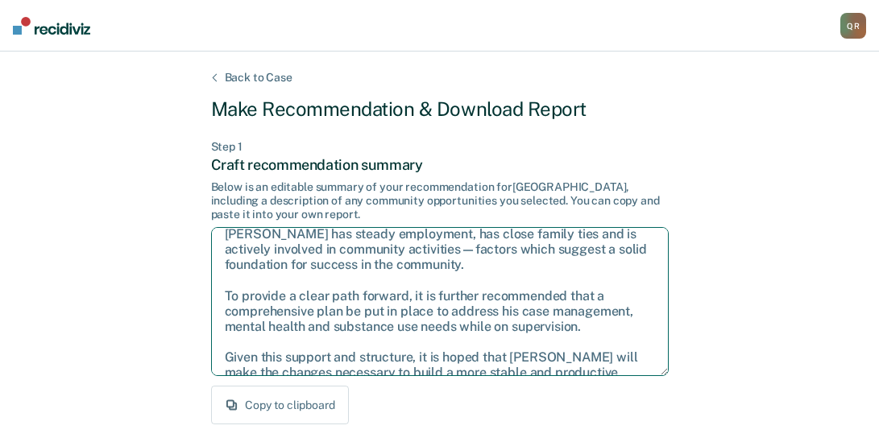
scroll to position [72, 0]
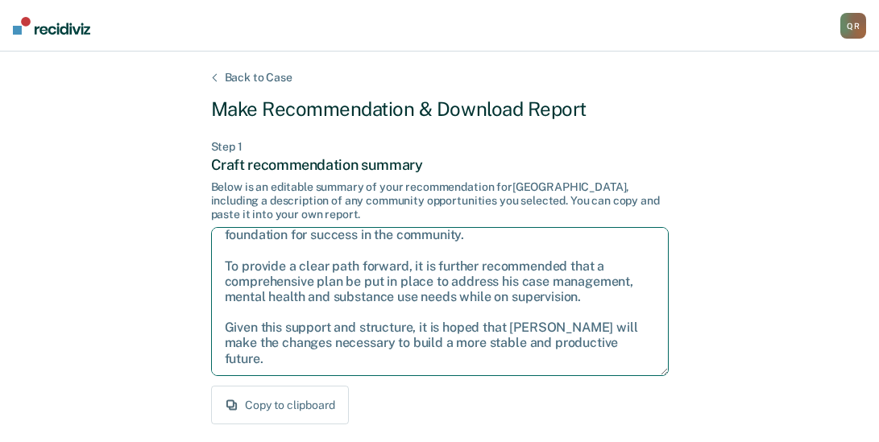
drag, startPoint x: 223, startPoint y: 242, endPoint x: 609, endPoint y: 368, distance: 406.0
click at [609, 368] on textarea "After careful consideration of the details of this case, it is recommended that…" at bounding box center [439, 301] width 457 height 149
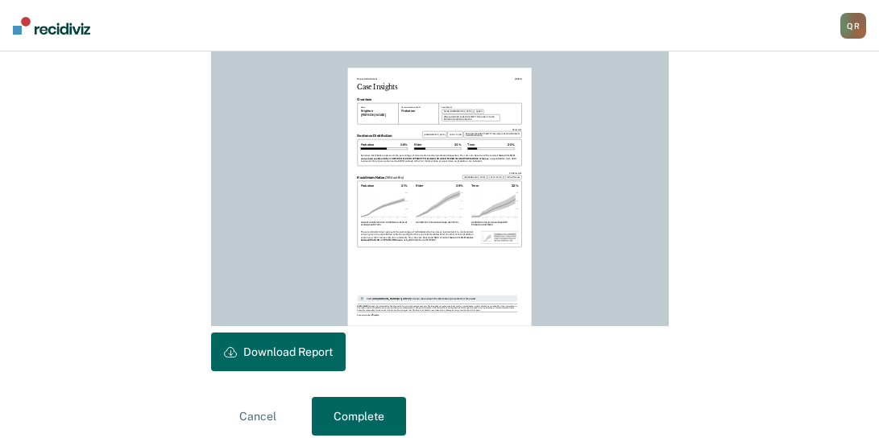
scroll to position [476, 0]
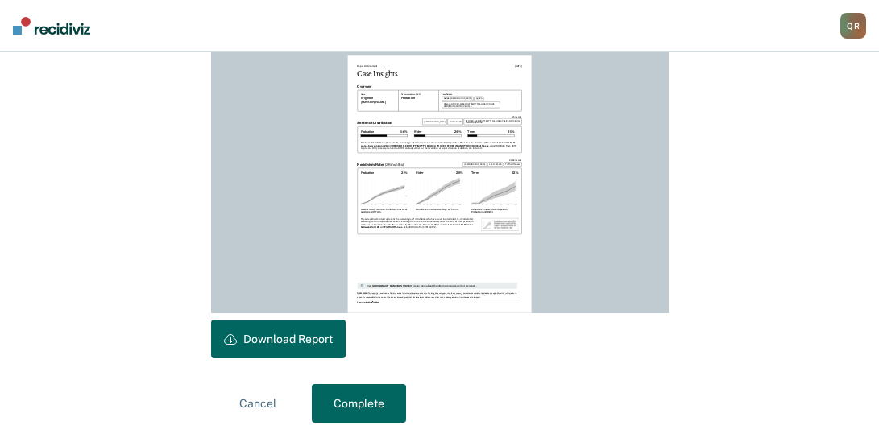
click at [269, 330] on button "Download Report" at bounding box center [278, 339] width 135 height 39
click at [348, 397] on button "Complete" at bounding box center [359, 403] width 94 height 39
click at [347, 405] on button "Complete" at bounding box center [359, 403] width 94 height 39
